Goal: Information Seeking & Learning: Check status

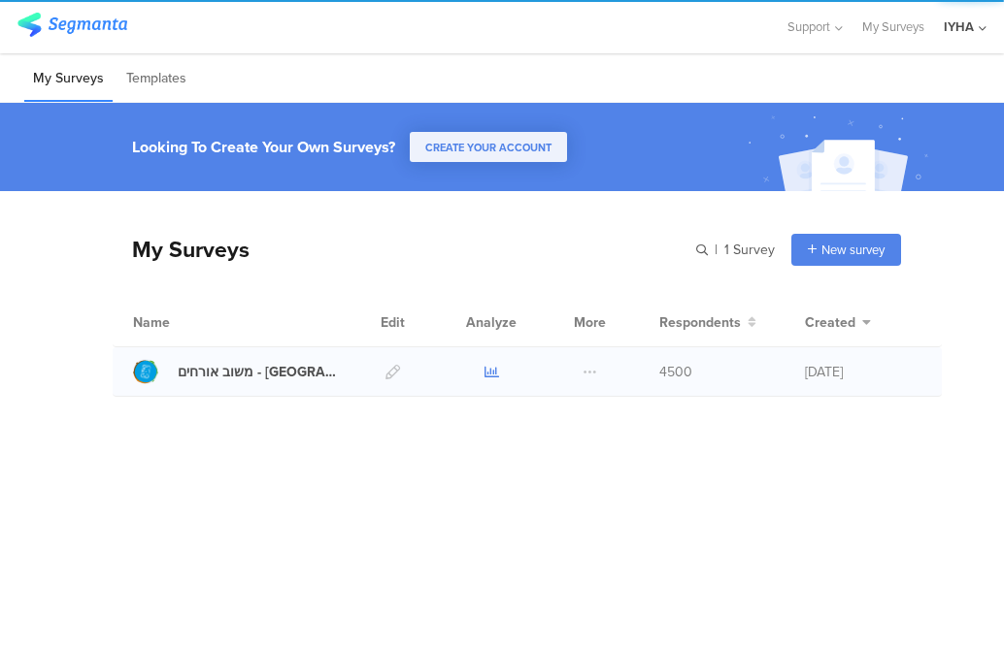
click at [487, 379] on icon at bounding box center [491, 372] width 15 height 15
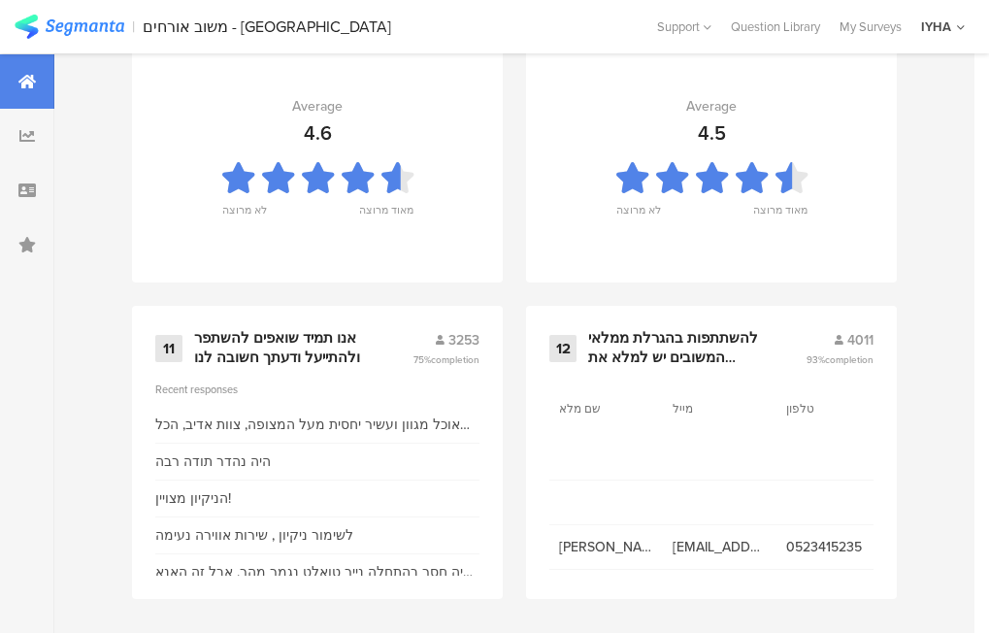
scroll to position [2254, 0]
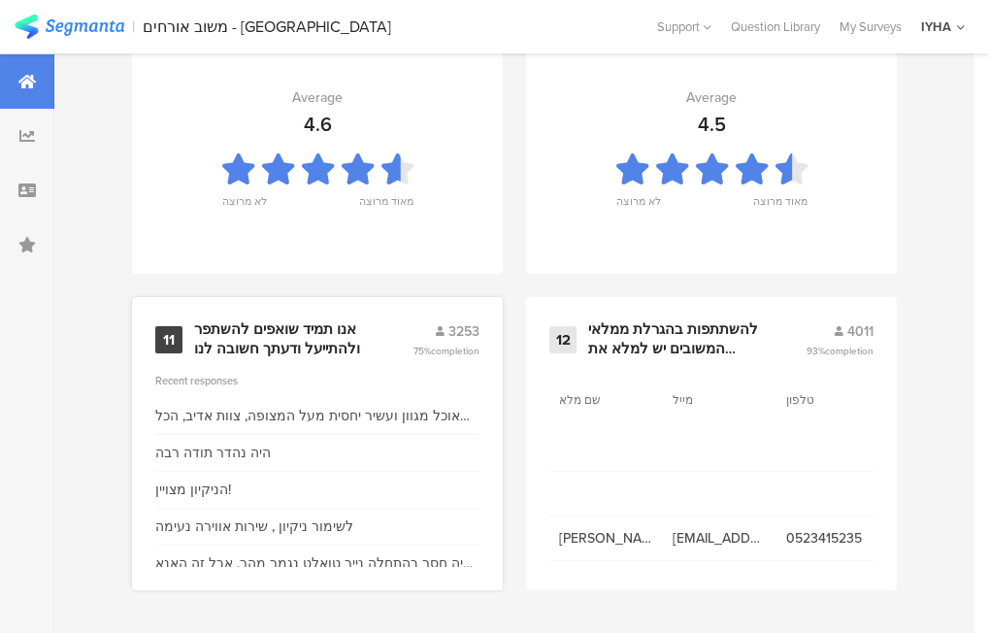
click at [182, 334] on div "11 אנו תמיד שואפים להשתפר ולהתייעל ודעתך חשובה לנו 3253 75% completion" at bounding box center [317, 339] width 324 height 38
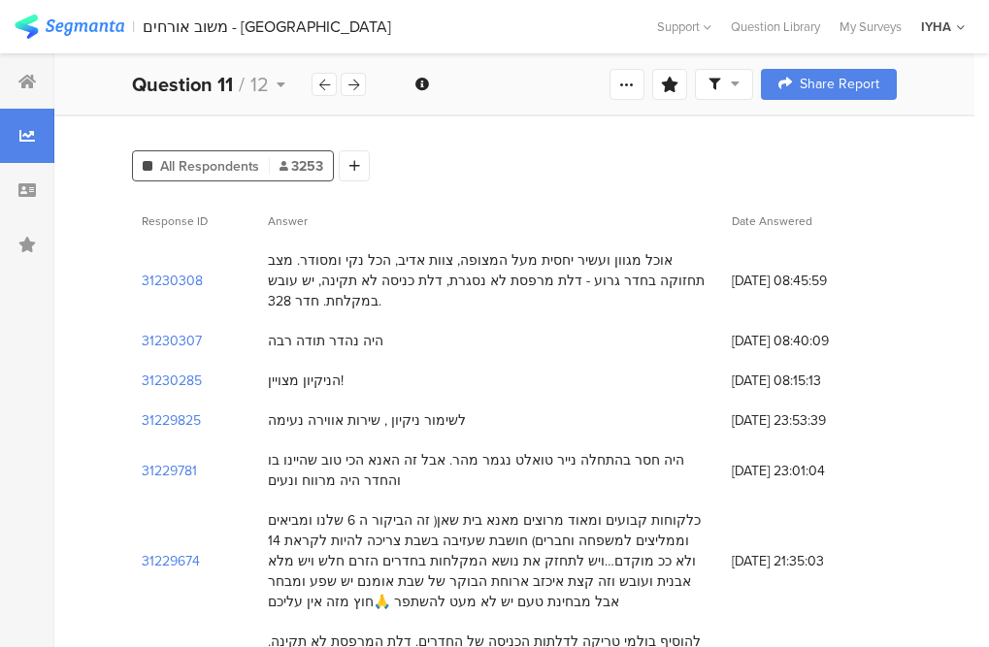
scroll to position [194, 0]
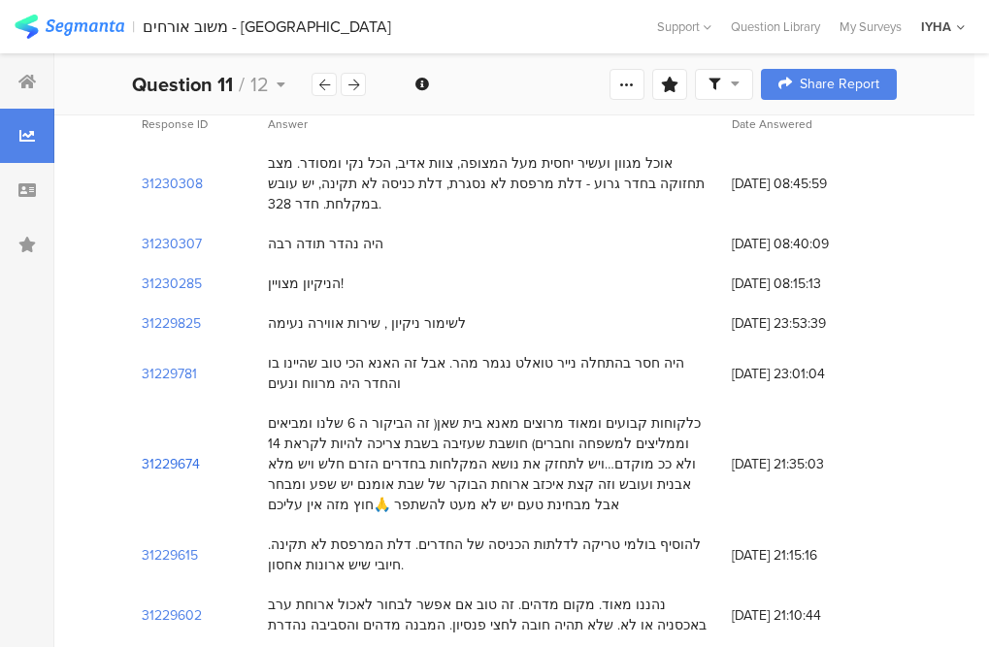
click at [199, 454] on section "31229674" at bounding box center [171, 464] width 58 height 20
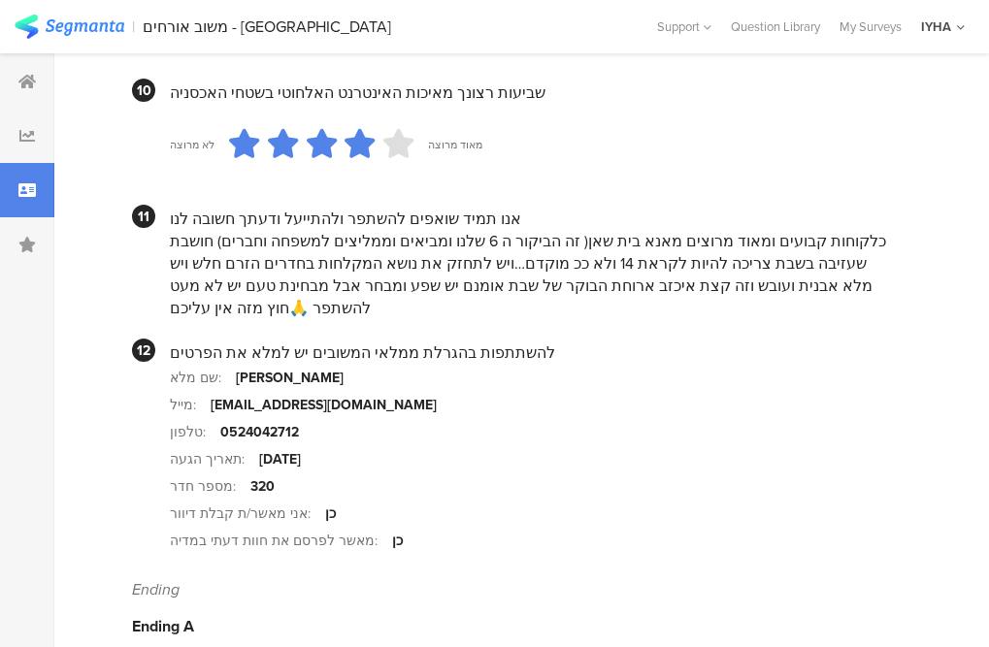
scroll to position [1948, 0]
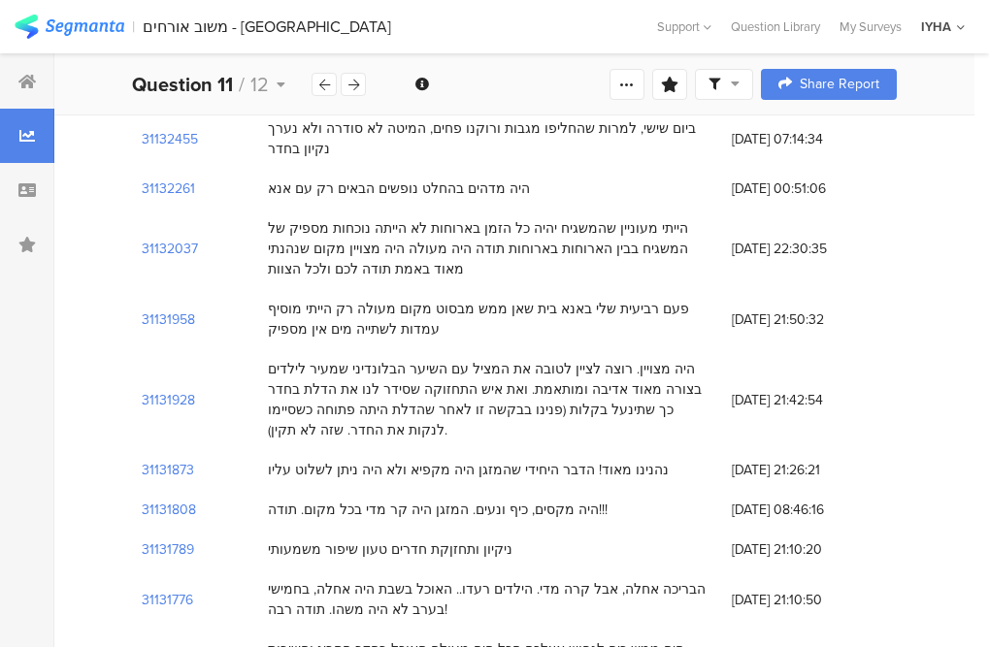
scroll to position [3591, 0]
